Goal: Information Seeking & Learning: Find contact information

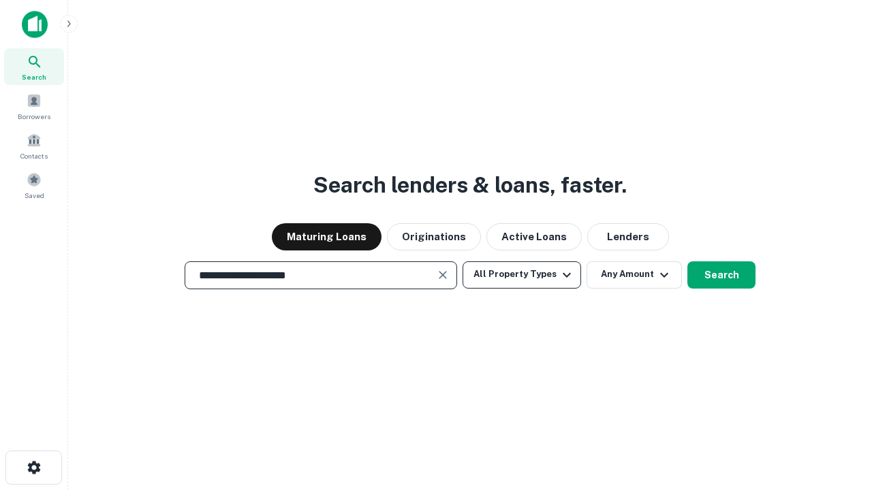
type input "**********"
click at [522, 274] on button "All Property Types" at bounding box center [521, 275] width 119 height 27
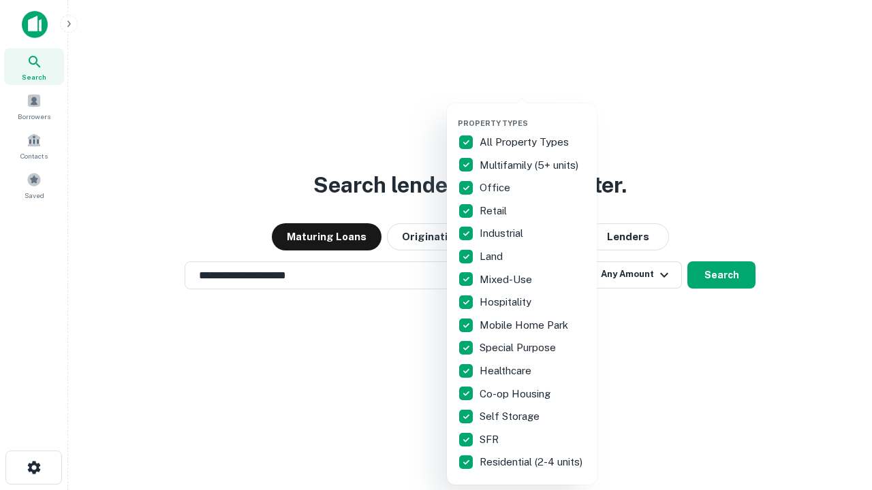
click at [533, 114] on button "button" at bounding box center [533, 114] width 150 height 1
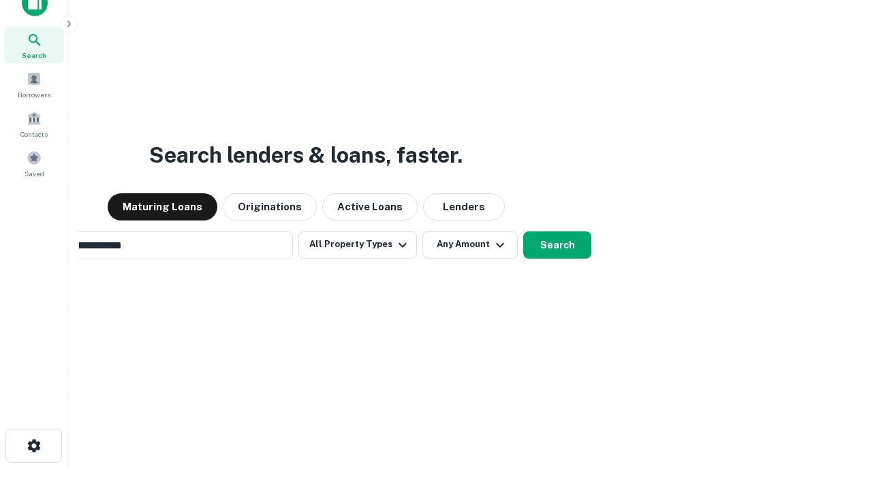
scroll to position [98, 386]
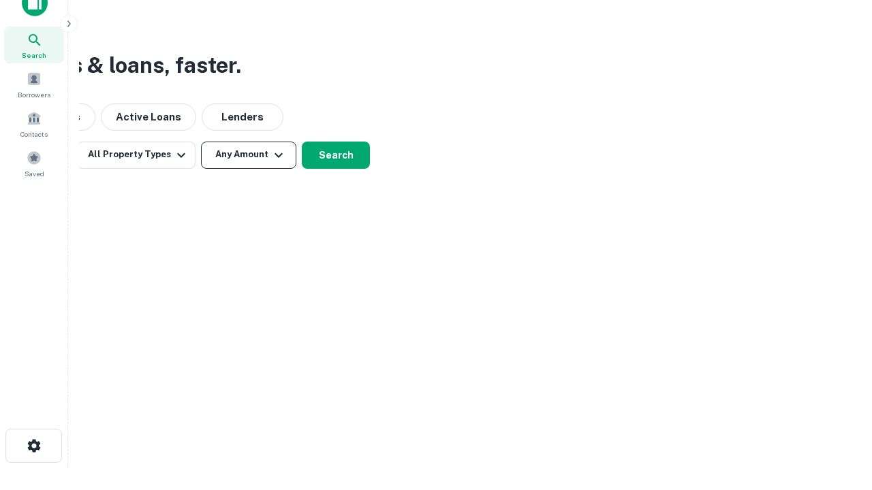
click at [249, 155] on button "Any Amount" at bounding box center [248, 155] width 95 height 27
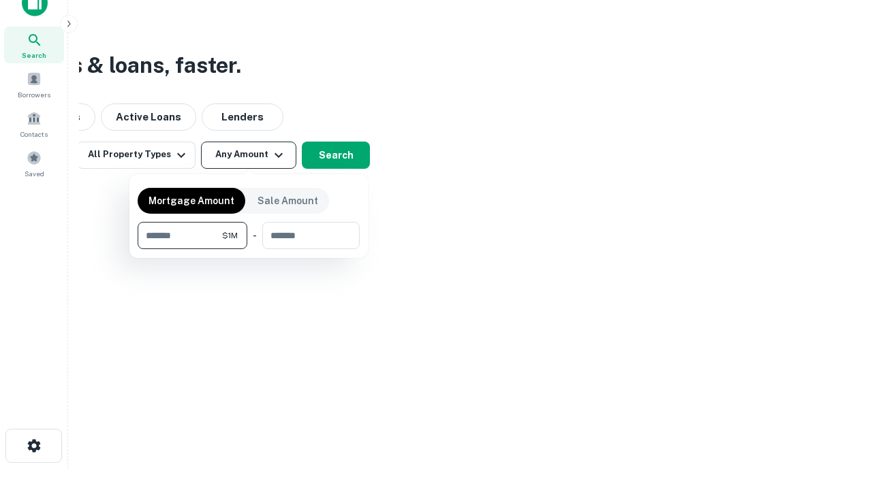
type input "*******"
click at [249, 249] on button "button" at bounding box center [249, 249] width 222 height 1
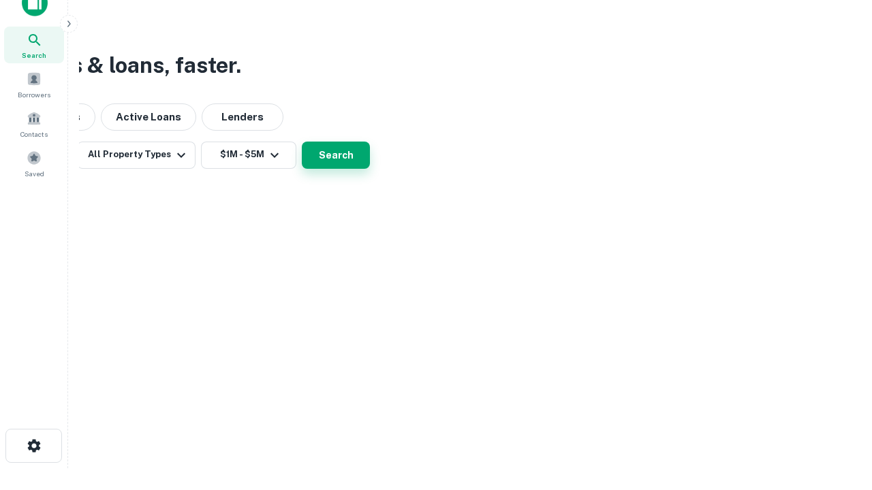
click at [370, 169] on button "Search" at bounding box center [336, 155] width 68 height 27
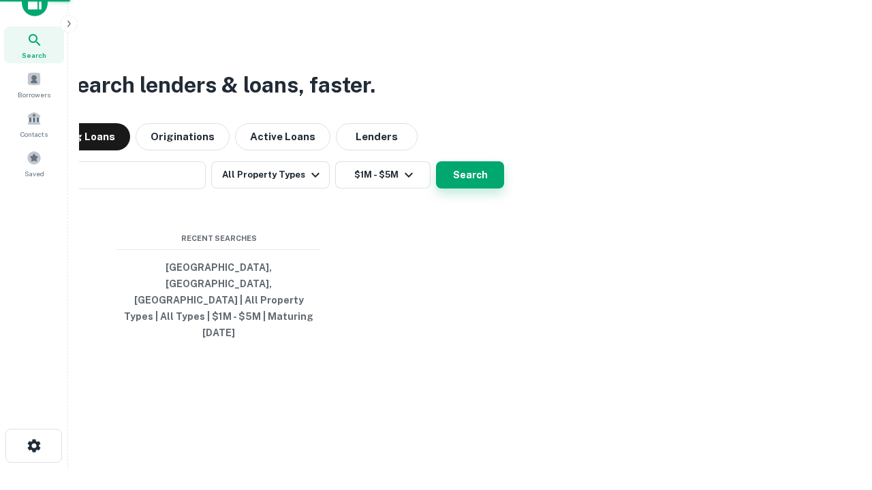
scroll to position [21, 0]
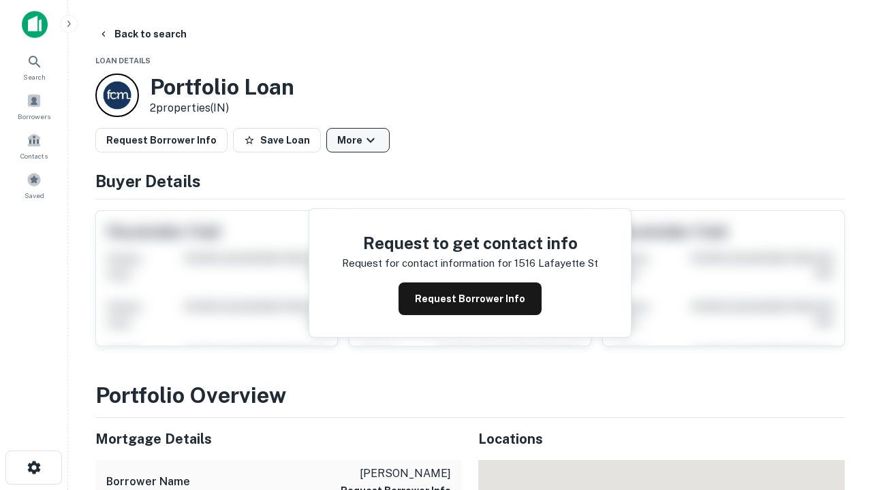
click at [358, 140] on button "More" at bounding box center [357, 140] width 63 height 25
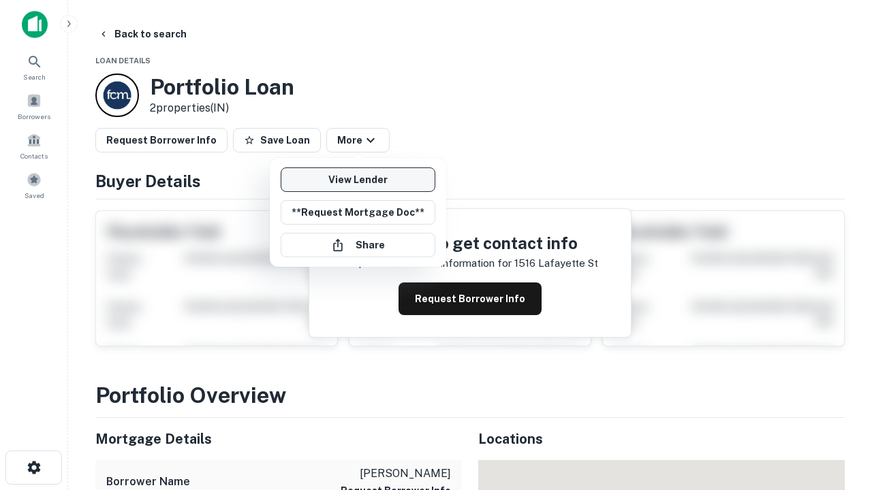
click at [358, 180] on link "View Lender" at bounding box center [358, 180] width 155 height 25
